Goal: Task Accomplishment & Management: Use online tool/utility

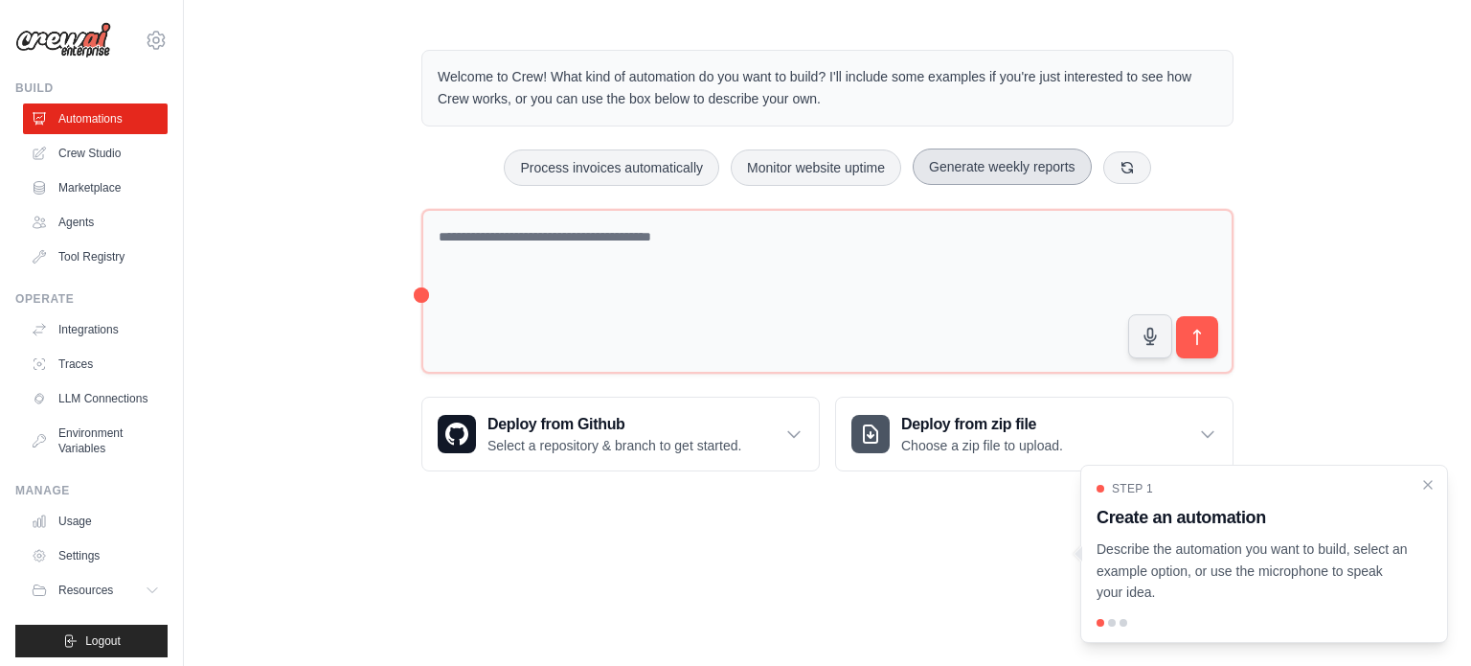
click at [974, 154] on button "Generate weekly reports" at bounding box center [1002, 166] width 179 height 36
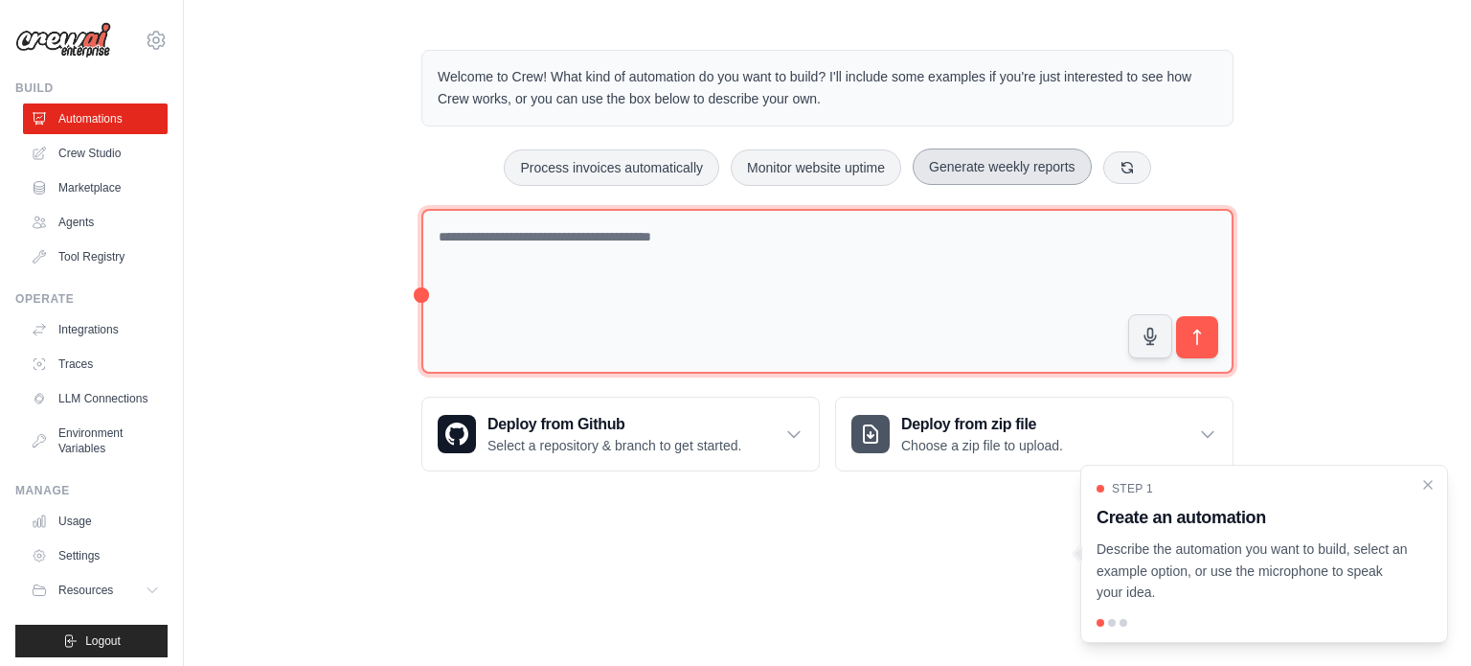
type textarea "**********"
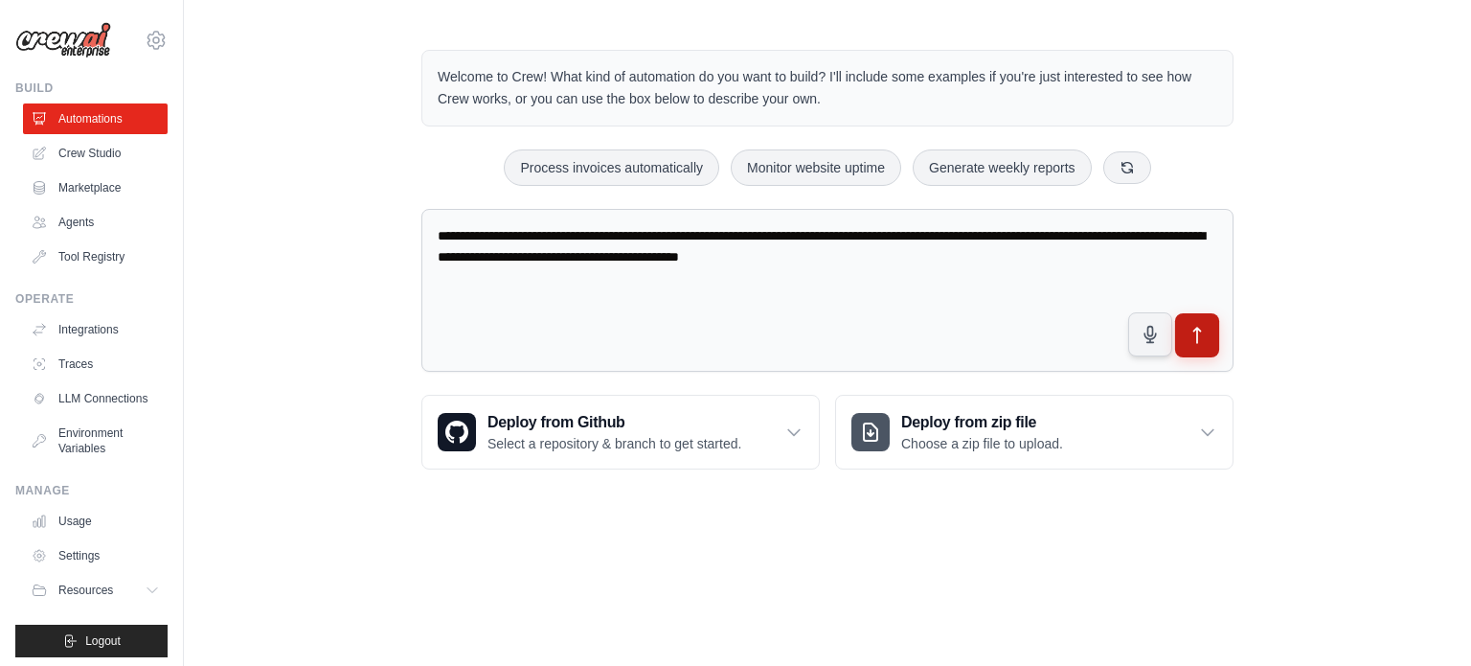
click at [1182, 328] on button "submit" at bounding box center [1197, 335] width 44 height 44
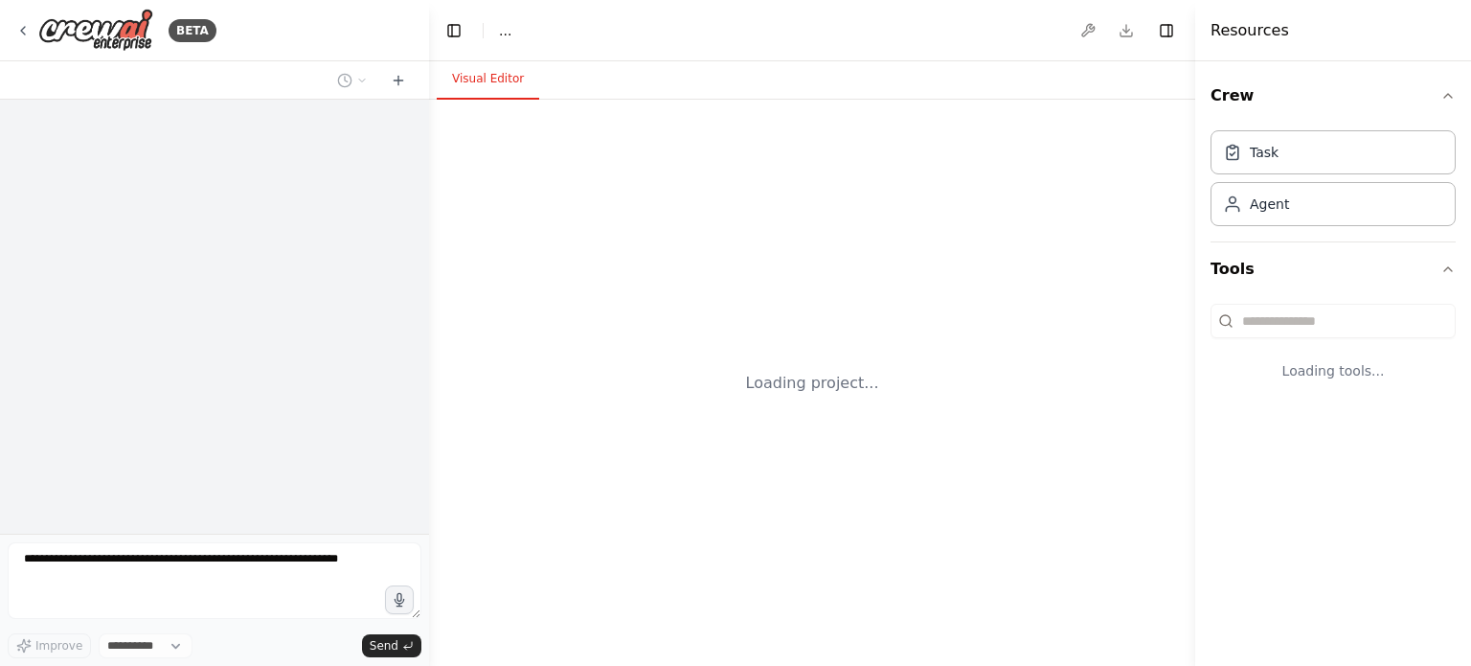
select select "****"
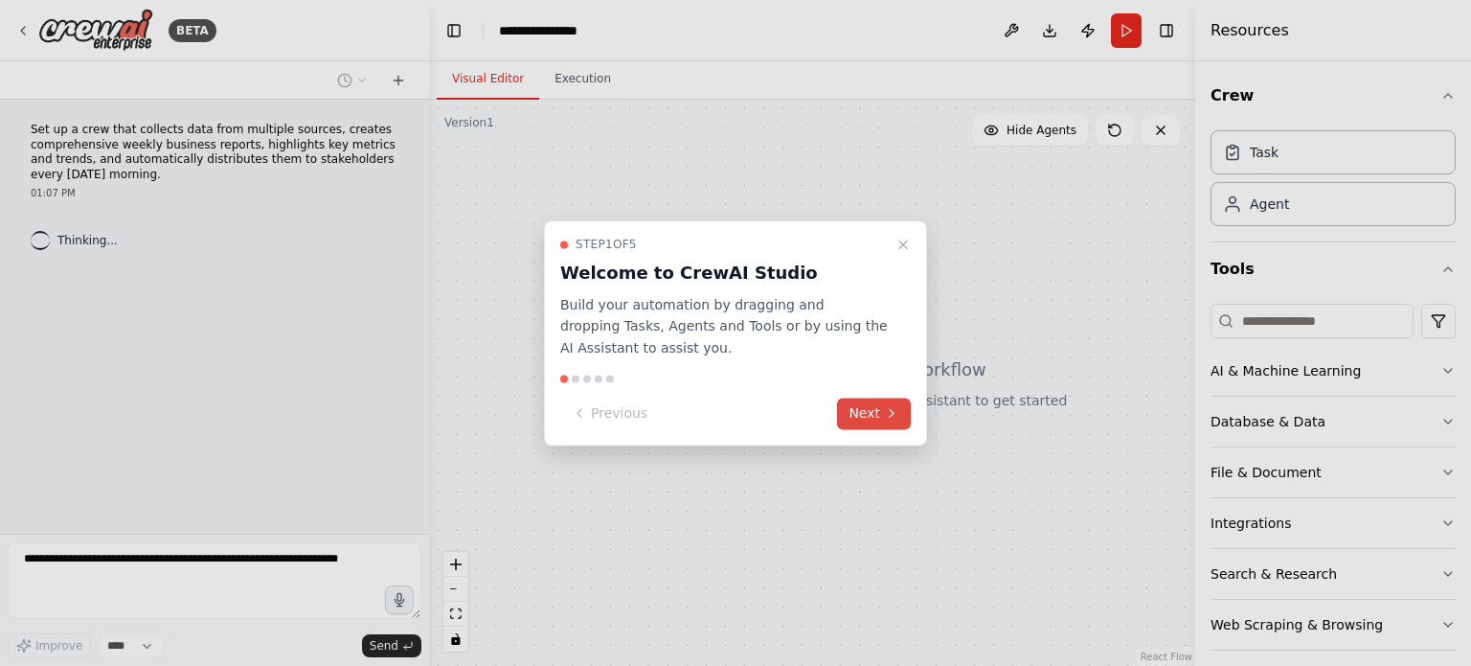
click at [878, 408] on button "Next" at bounding box center [874, 413] width 74 height 32
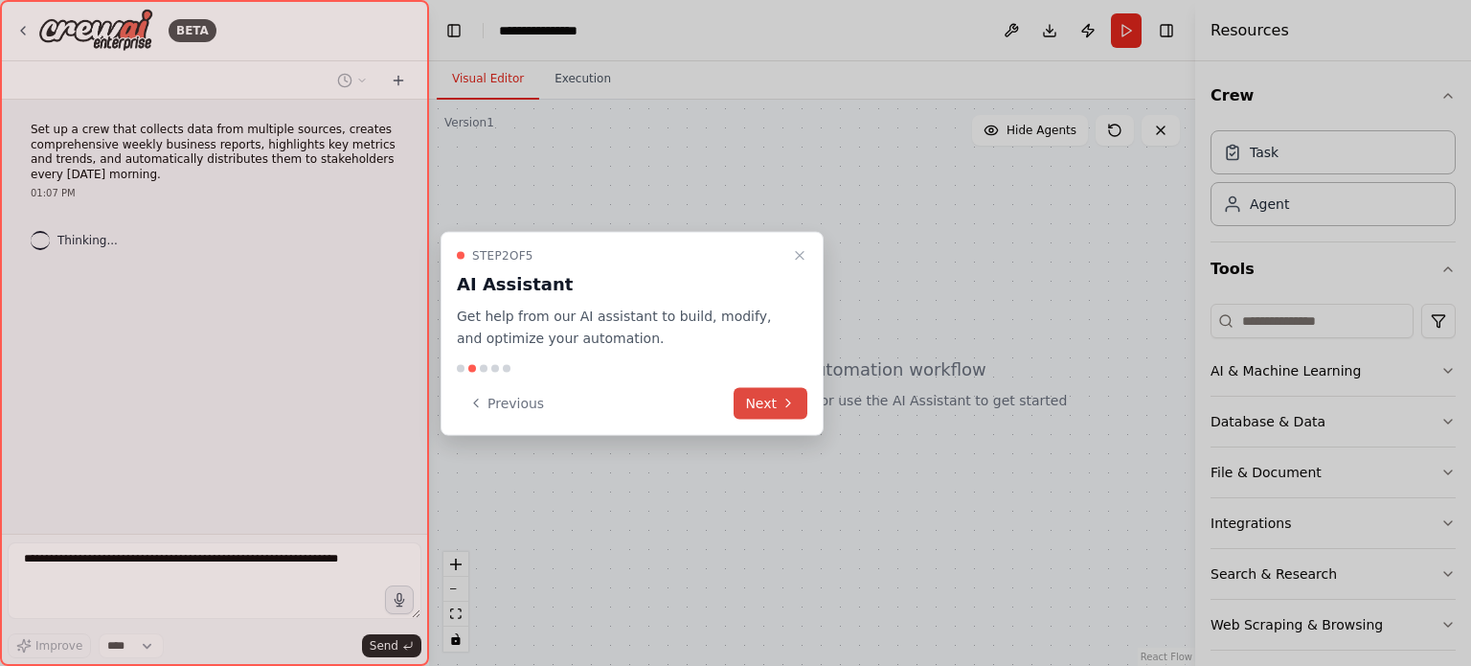
click at [790, 401] on icon at bounding box center [788, 403] width 15 height 15
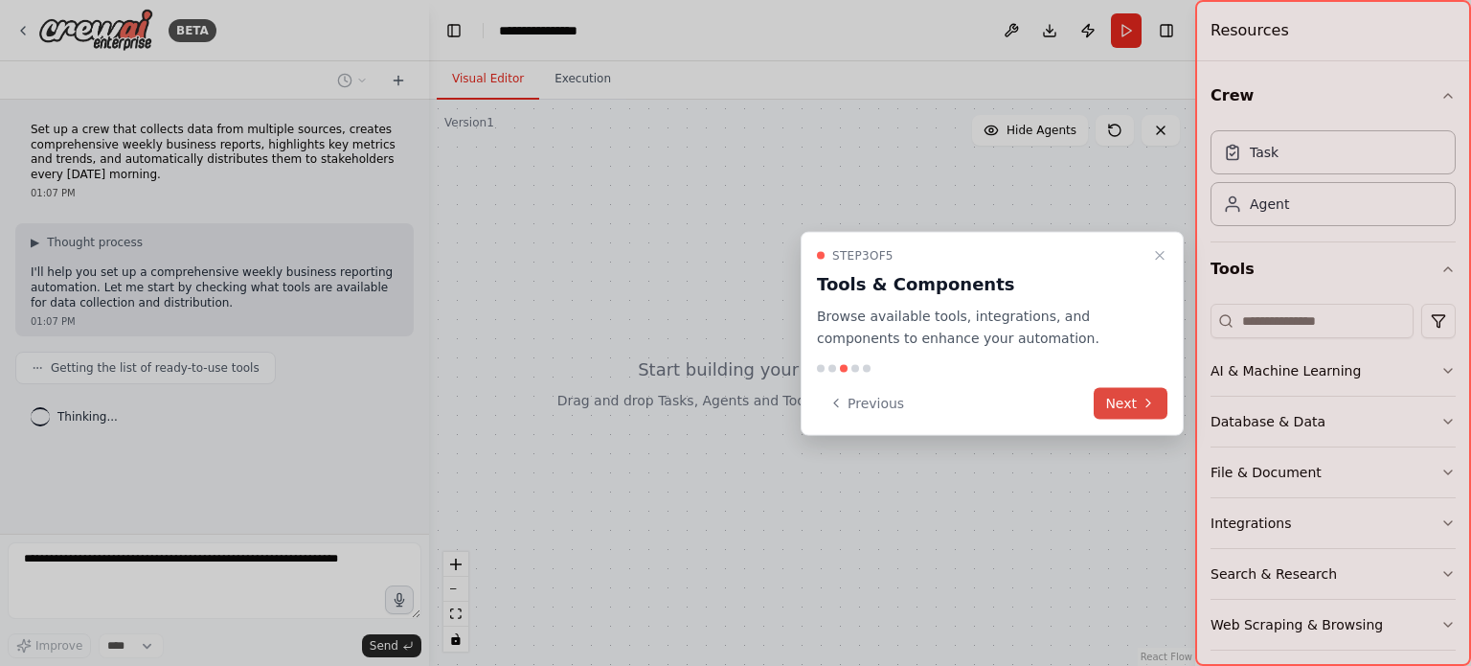
click at [1144, 396] on icon at bounding box center [1148, 403] width 15 height 15
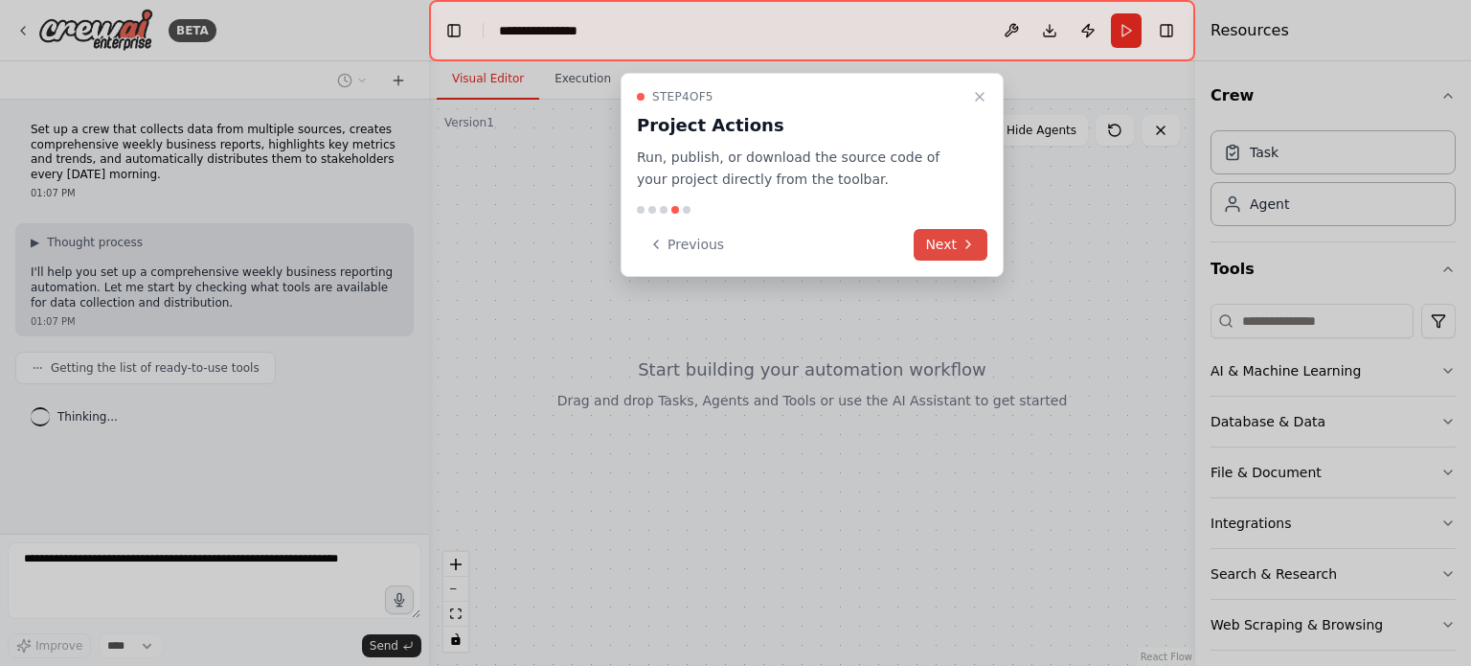
click at [946, 244] on button "Next" at bounding box center [951, 245] width 74 height 32
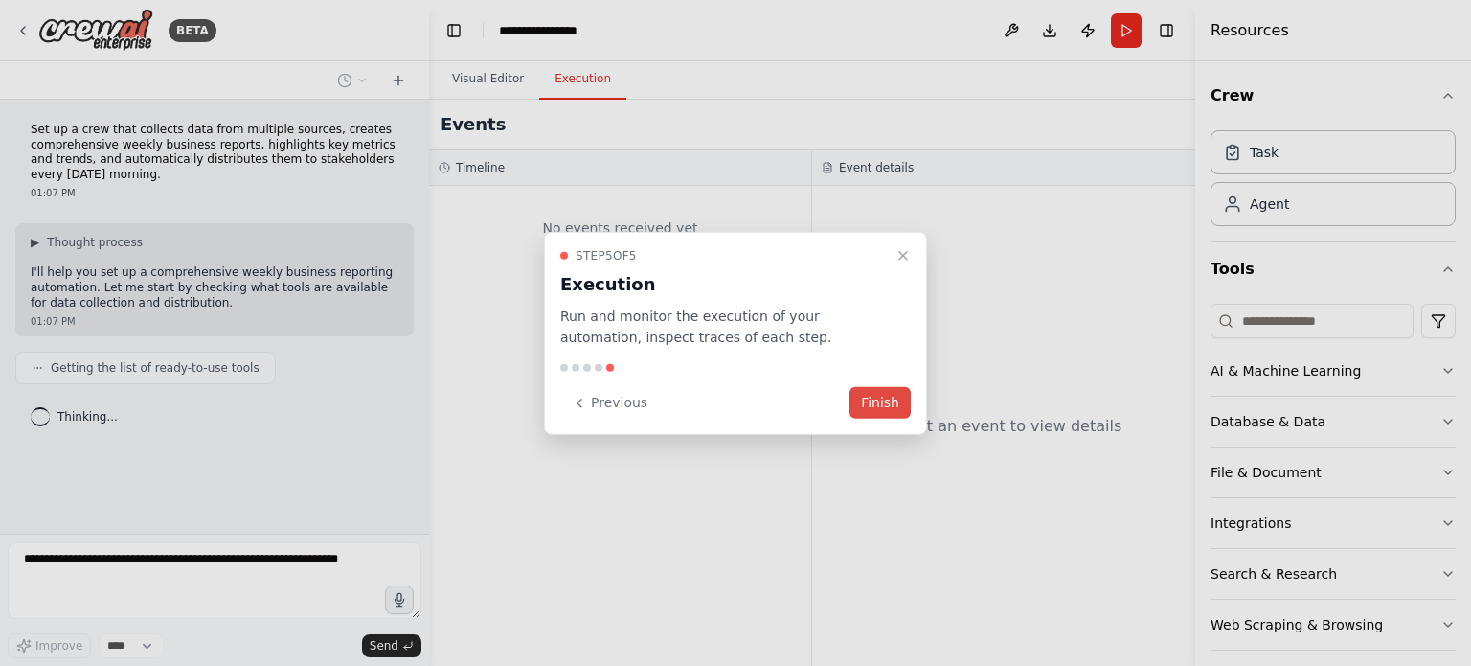
click at [900, 397] on button "Finish" at bounding box center [879, 403] width 61 height 32
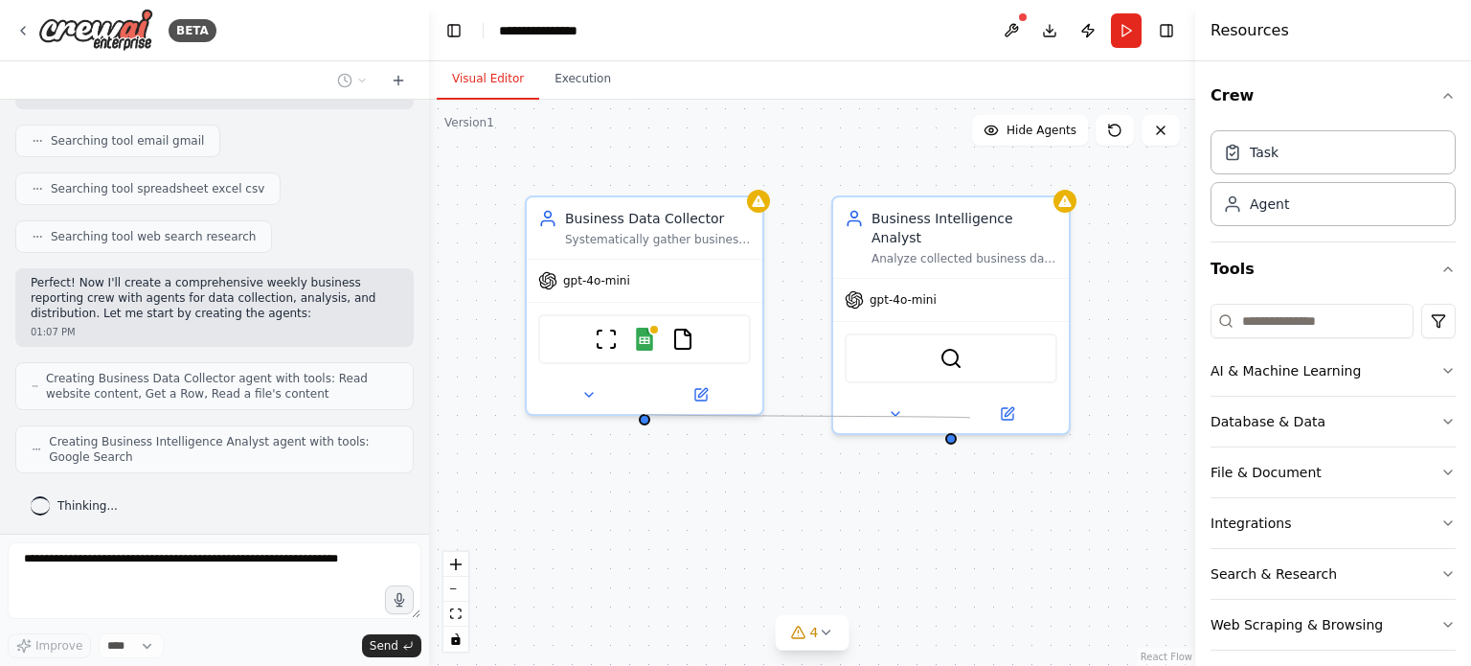
scroll to position [417, 0]
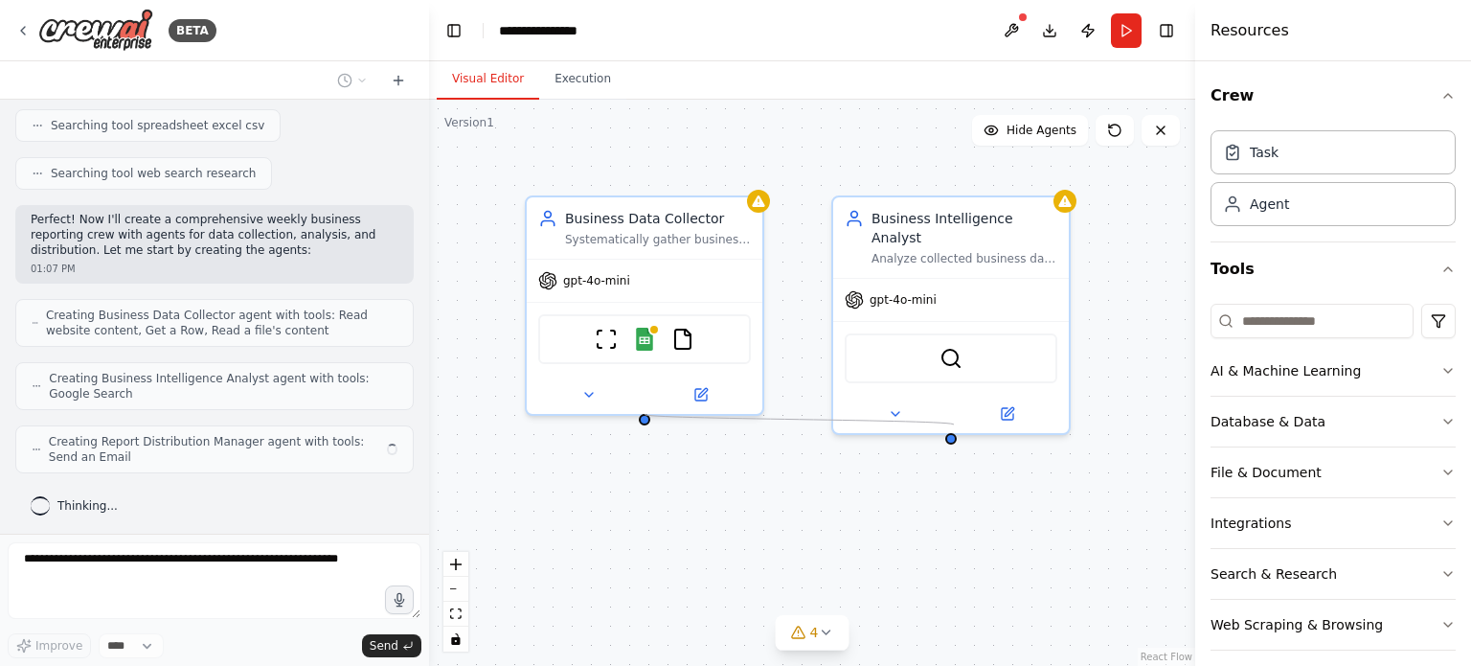
drag, startPoint x: 644, startPoint y: 419, endPoint x: 954, endPoint y: 424, distance: 310.3
click at [954, 424] on div "Business Data Collector Systematically gather business data from multiple sourc…" at bounding box center [812, 383] width 766 height 566
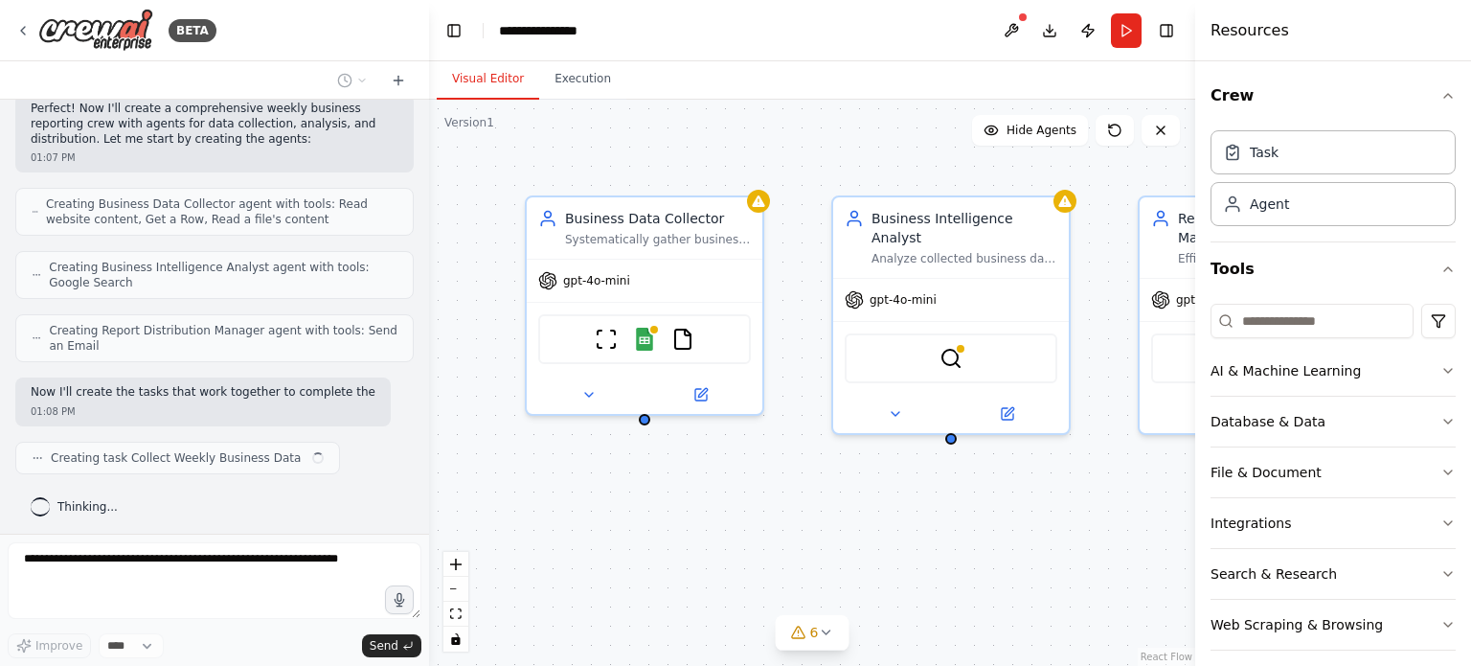
scroll to position [543, 0]
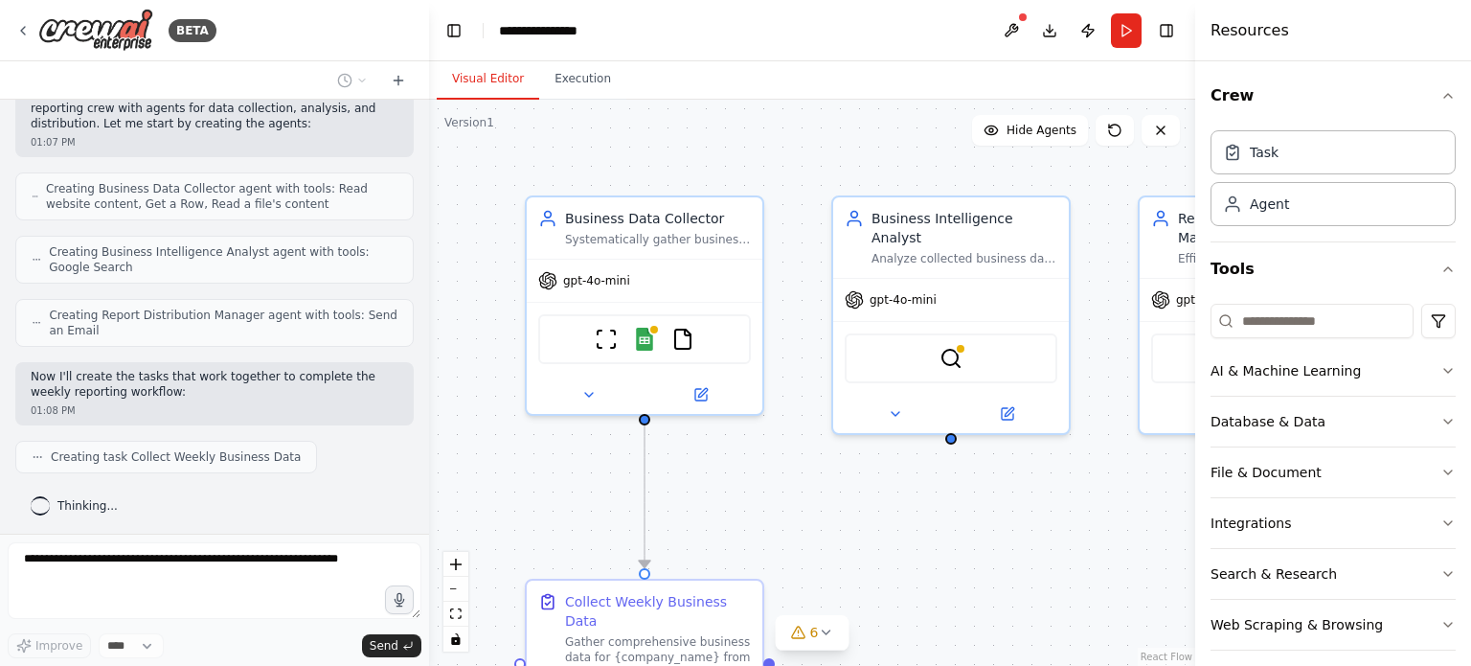
click at [809, 497] on div ".deletable-edge-delete-btn { width: 20px; height: 20px; border: 0px solid #ffff…" at bounding box center [812, 383] width 766 height 566
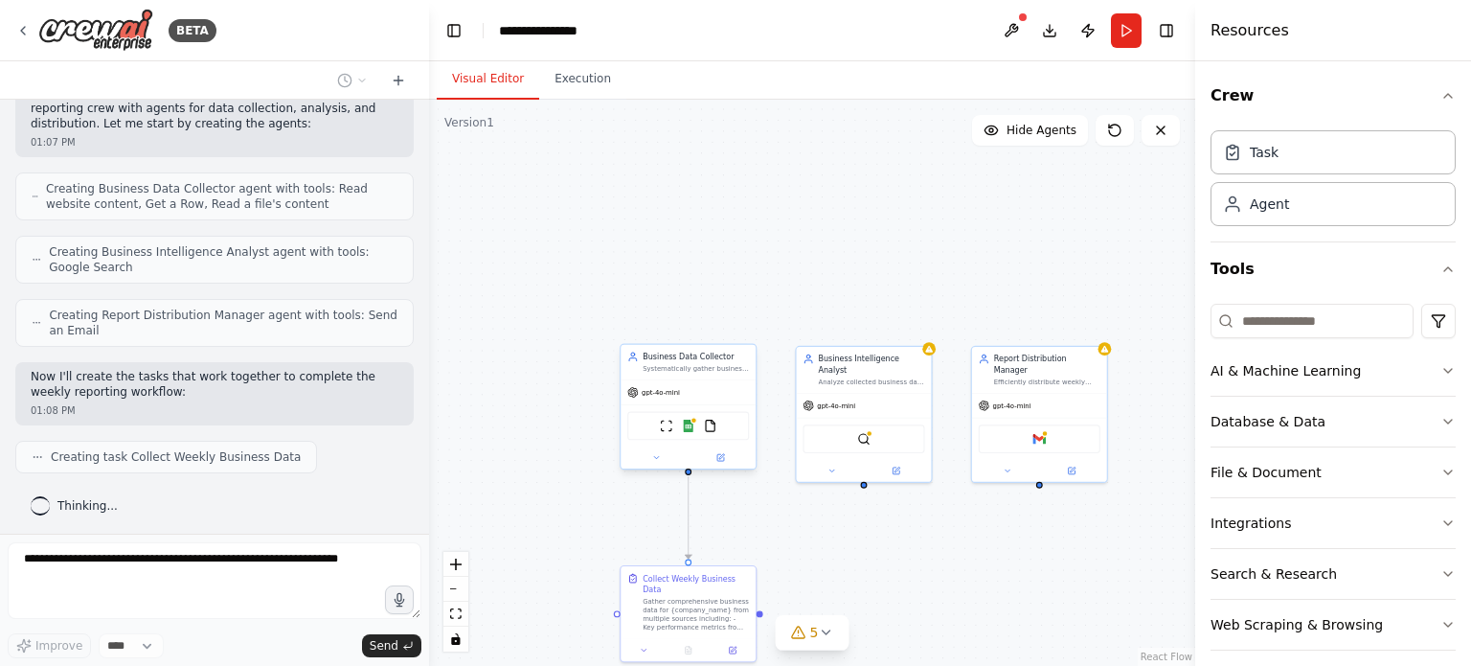
drag, startPoint x: 747, startPoint y: 547, endPoint x: 702, endPoint y: 468, distance: 90.5
drag, startPoint x: 702, startPoint y: 468, endPoint x: 859, endPoint y: 530, distance: 168.6
click at [859, 530] on div ".deletable-edge-delete-btn { width: 20px; height: 20px; border: 0px solid #ffff…" at bounding box center [812, 383] width 766 height 566
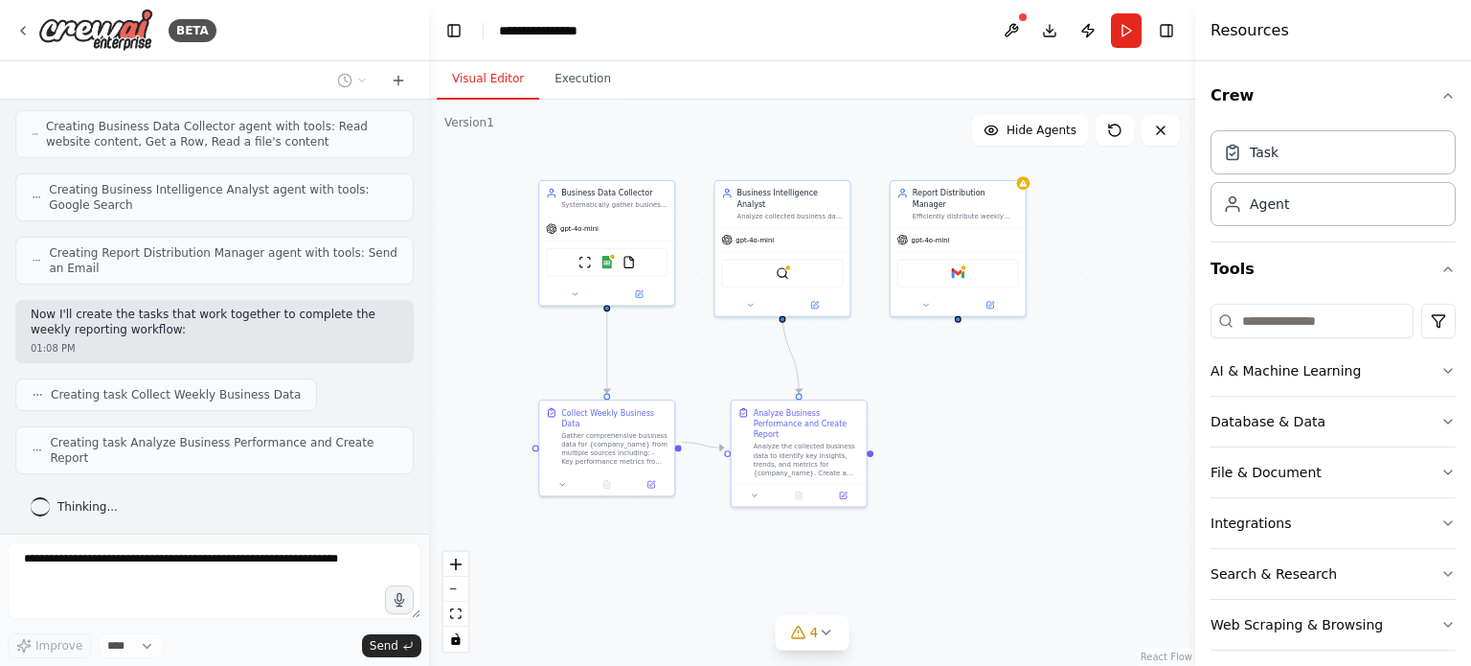
scroll to position [590, 0]
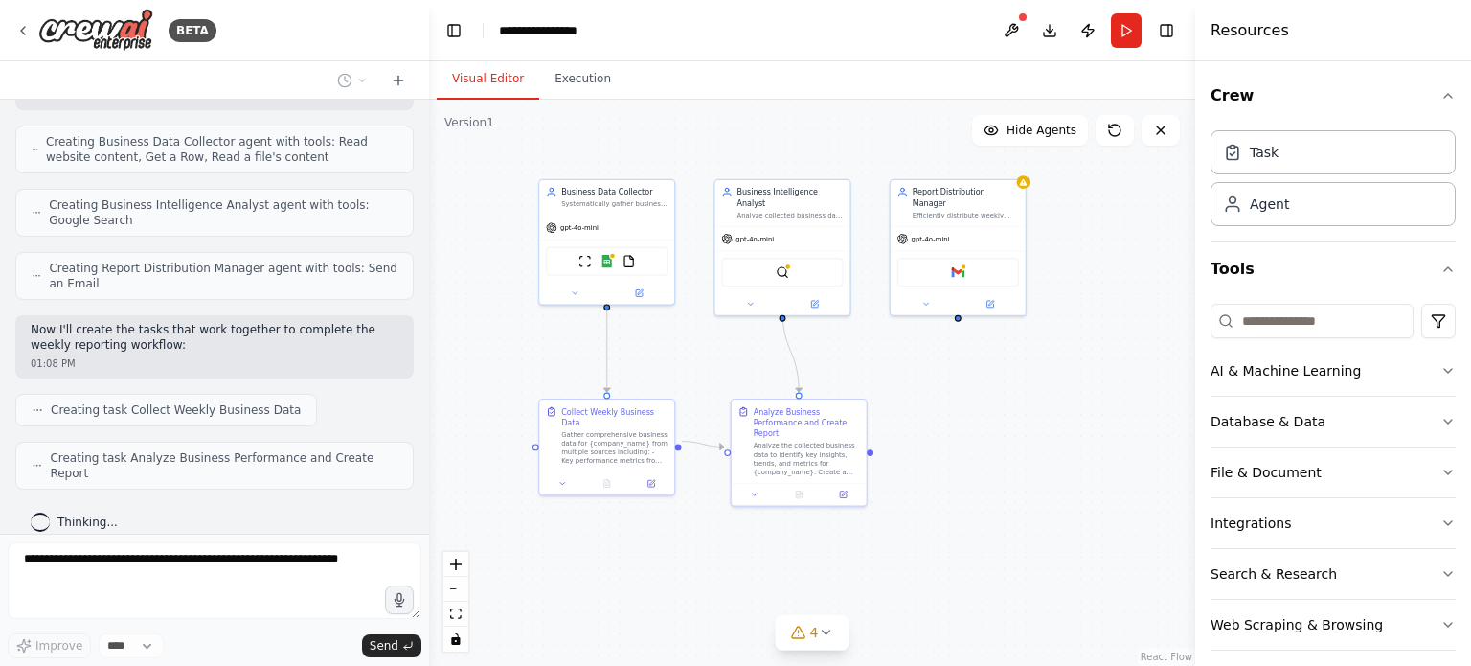
drag, startPoint x: 859, startPoint y: 530, endPoint x: 777, endPoint y: 362, distance: 186.7
click at [777, 362] on div ".deletable-edge-delete-btn { width: 20px; height: 20px; border: 0px solid #ffff…" at bounding box center [812, 383] width 766 height 566
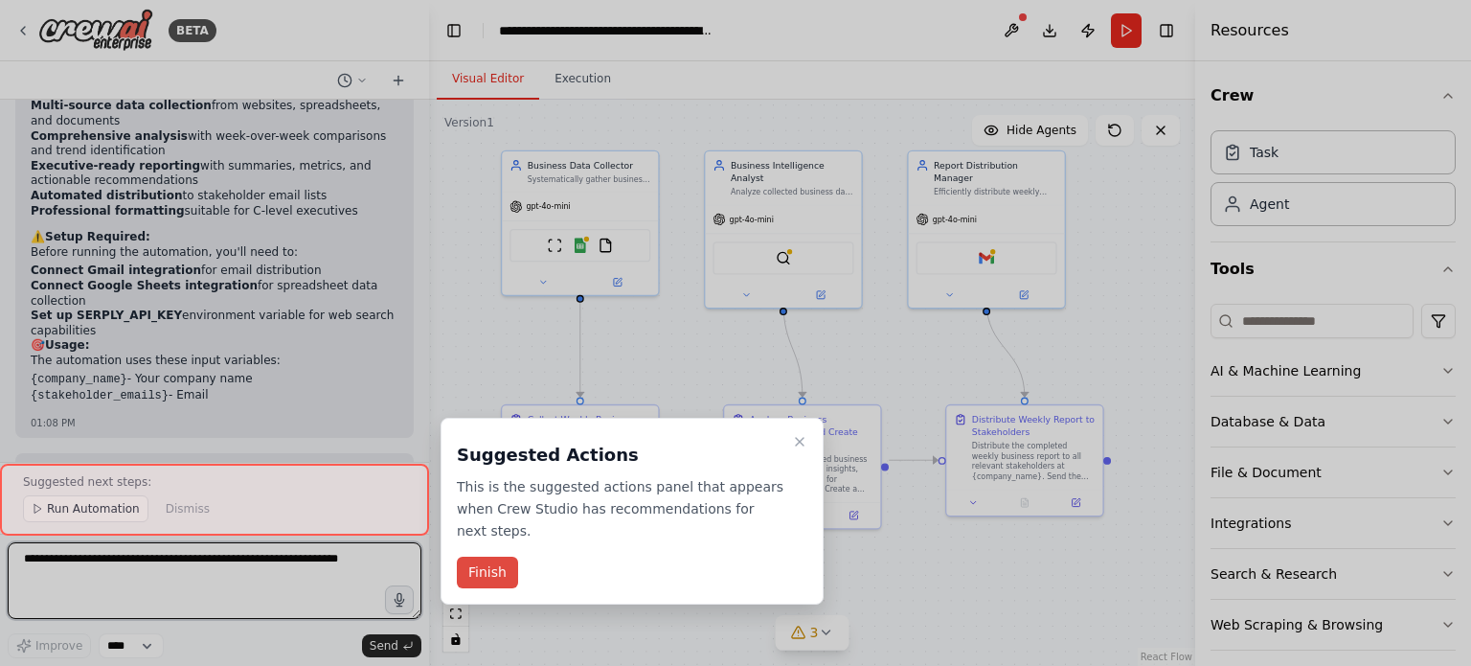
scroll to position [1566, 0]
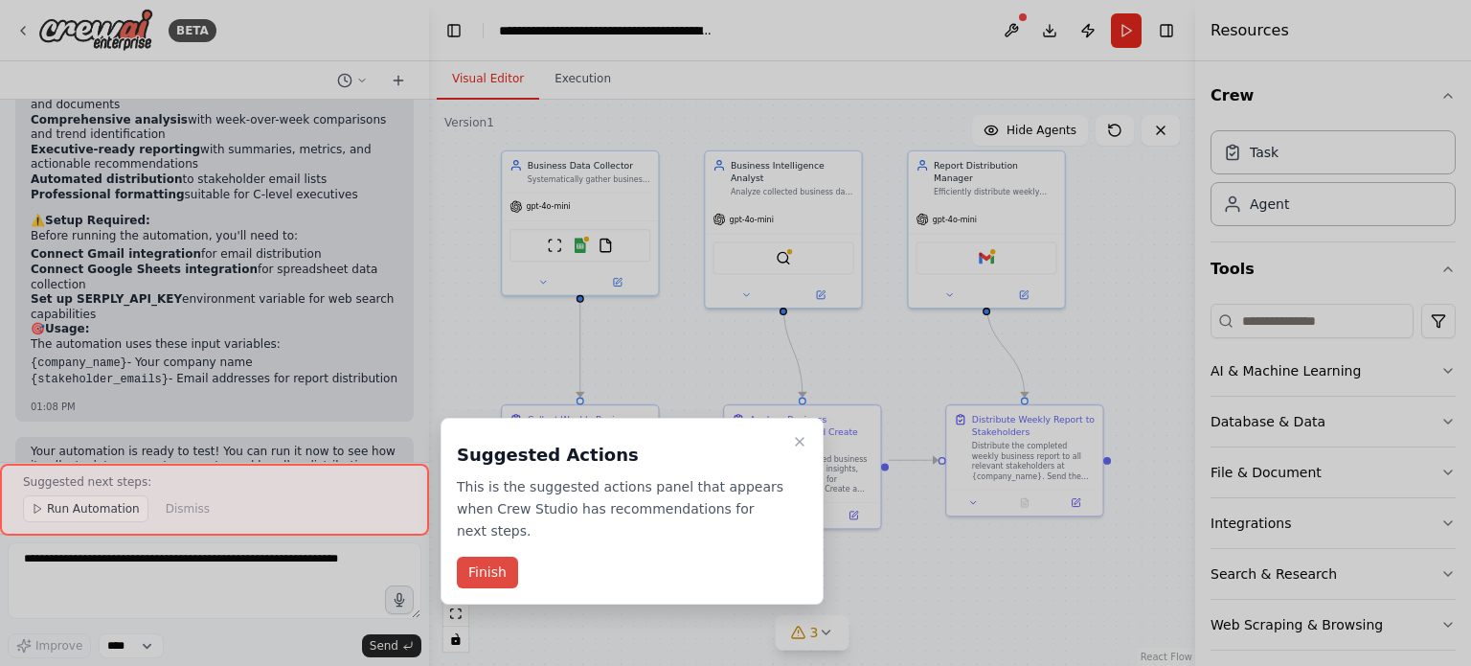
click at [484, 556] on button "Finish" at bounding box center [487, 572] width 61 height 32
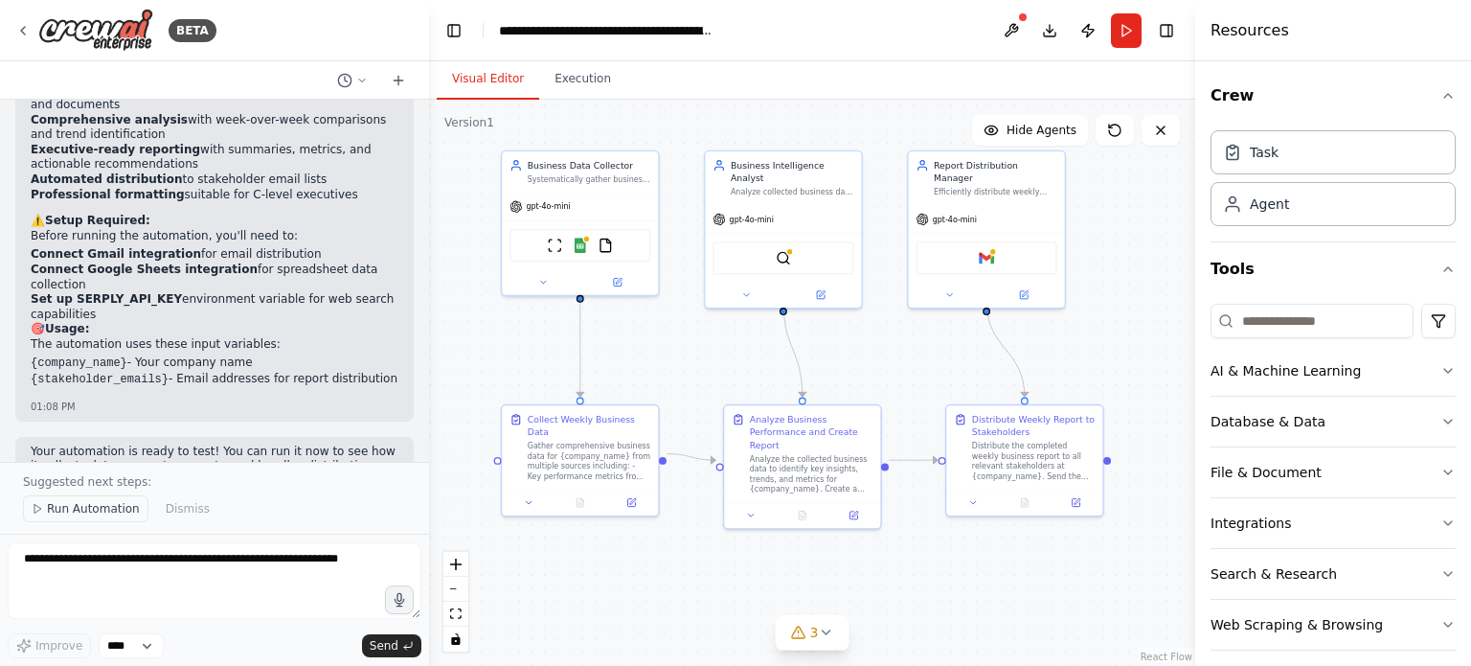
click at [95, 508] on span "Run Automation" at bounding box center [93, 508] width 93 height 15
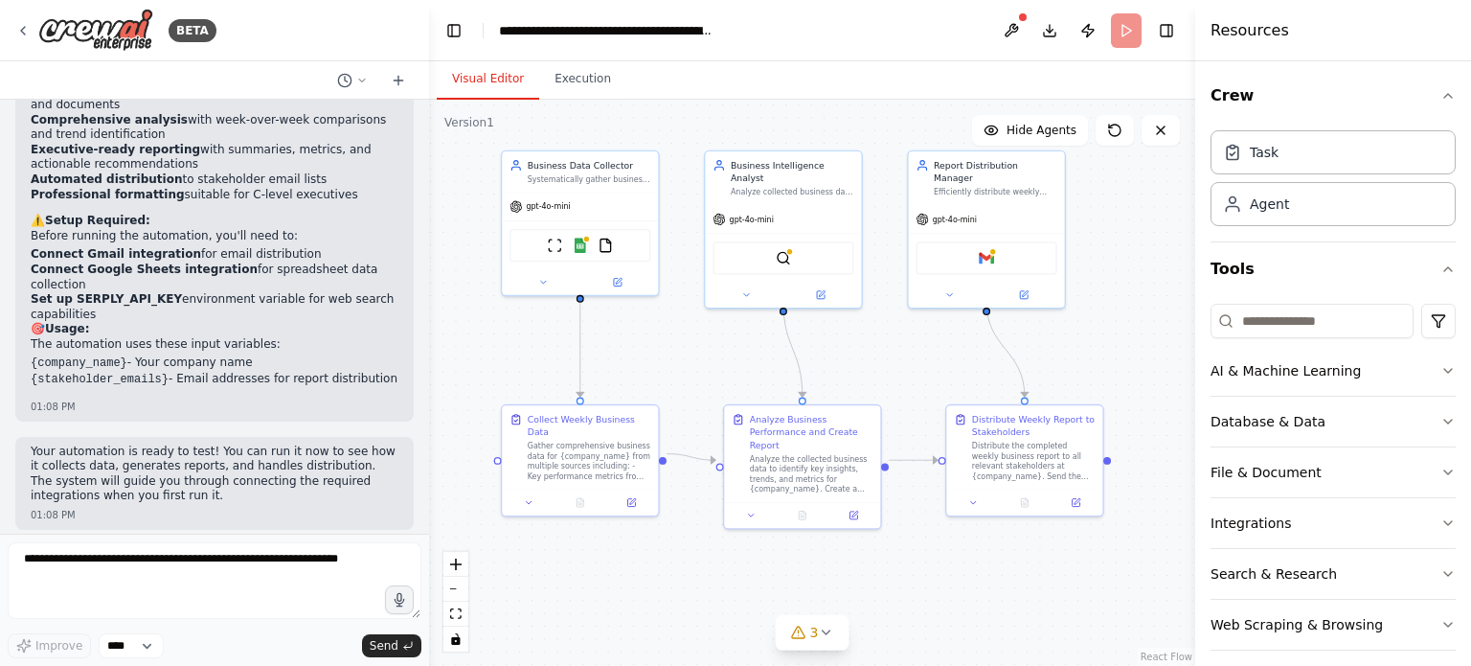
scroll to position [1494, 0]
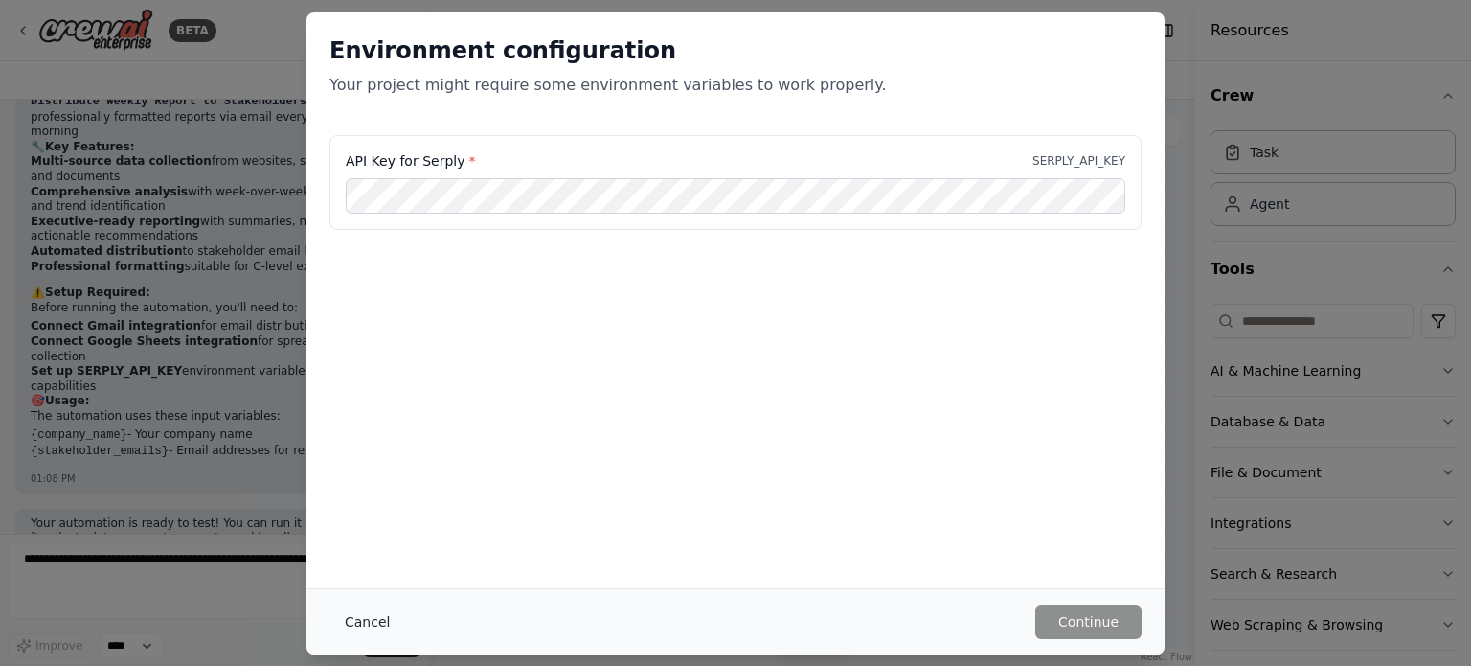
click at [355, 619] on button "Cancel" at bounding box center [367, 621] width 76 height 34
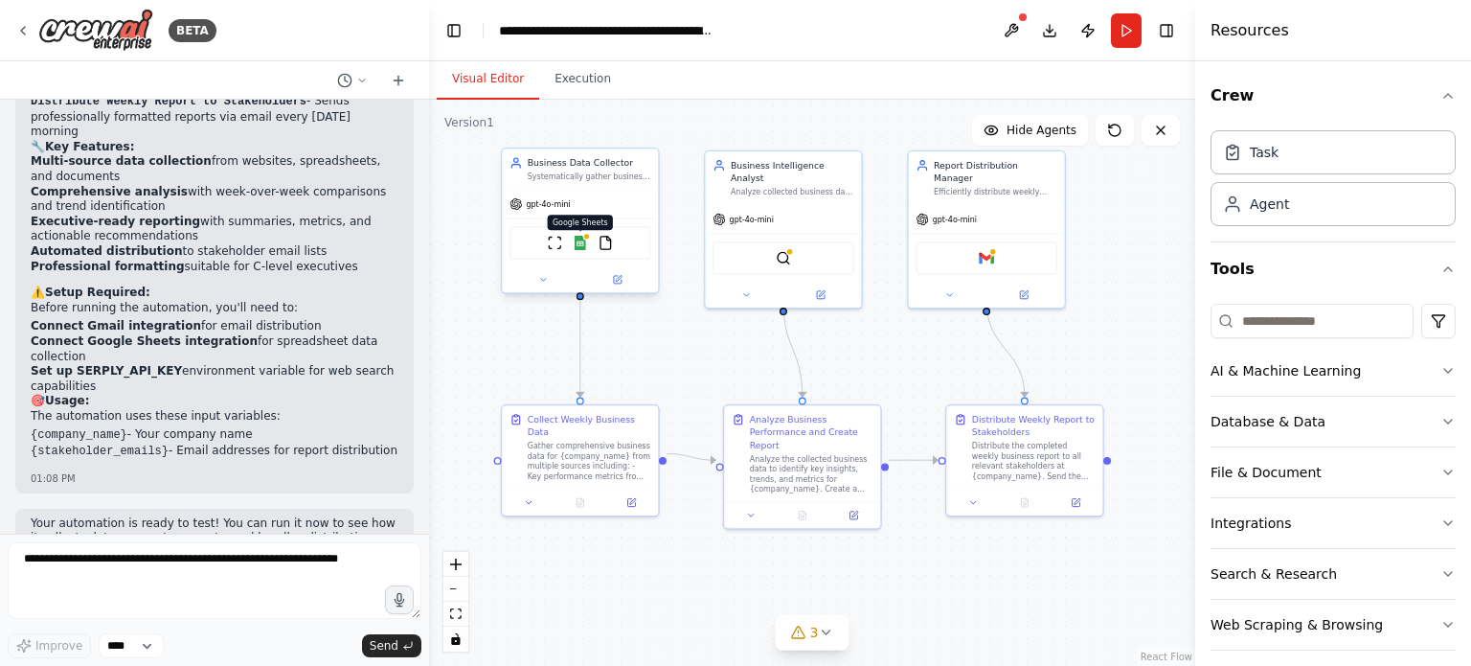
click at [581, 243] on img at bounding box center [580, 243] width 15 height 15
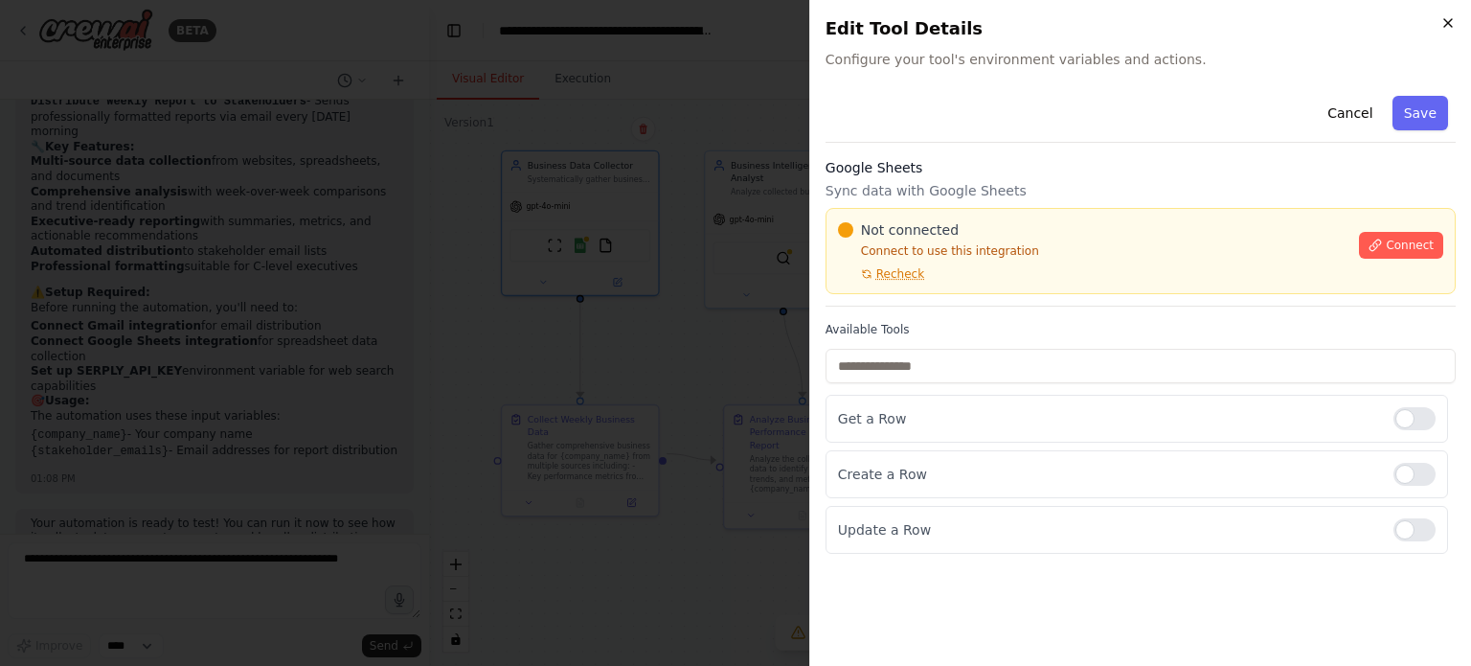
click at [1449, 26] on icon "button" at bounding box center [1447, 22] width 15 height 15
